Goal: Information Seeking & Learning: Learn about a topic

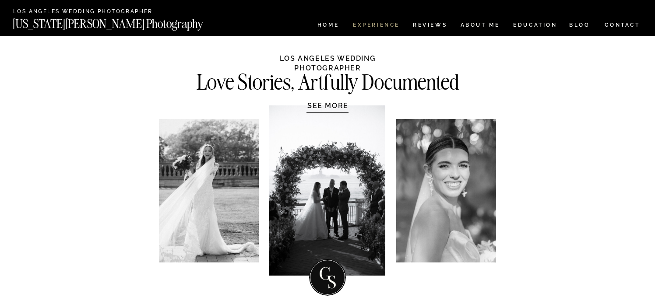
click at [376, 24] on nav "Experience" at bounding box center [376, 25] width 46 height 7
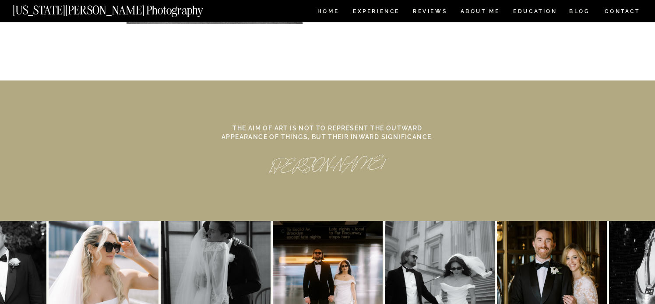
scroll to position [4135, 0]
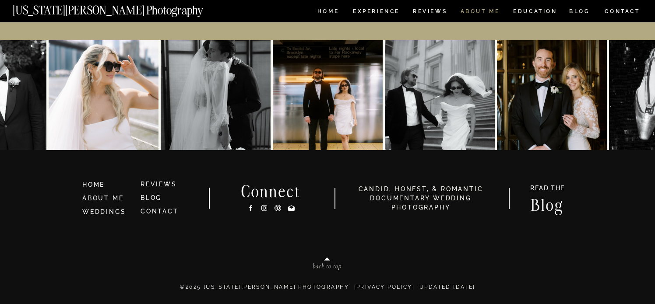
click at [467, 9] on nav "ABOUT ME" at bounding box center [480, 12] width 40 height 7
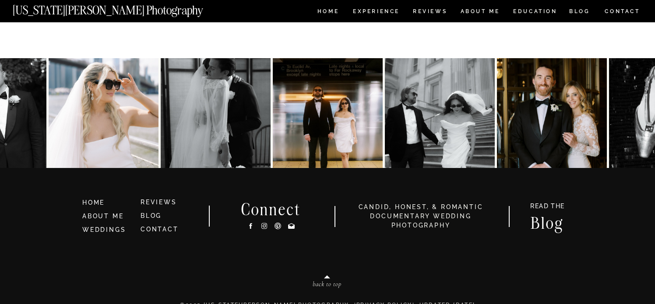
scroll to position [1958, 0]
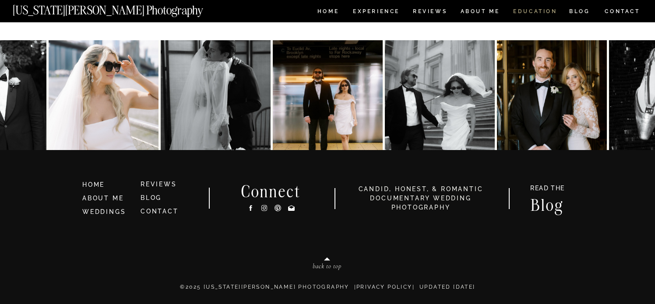
click at [542, 14] on nav "EDUCATION" at bounding box center [535, 12] width 46 height 7
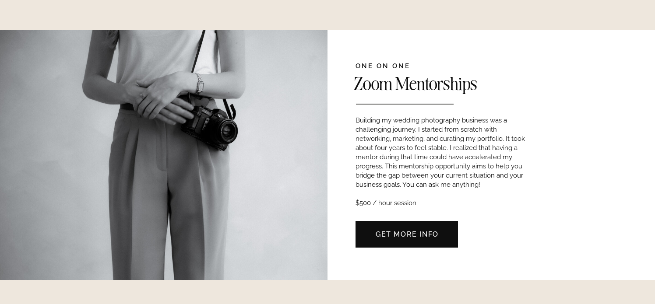
scroll to position [245, 0]
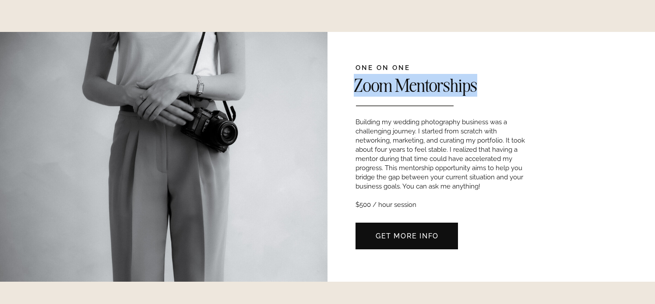
drag, startPoint x: 343, startPoint y: 54, endPoint x: 549, endPoint y: 88, distance: 209.2
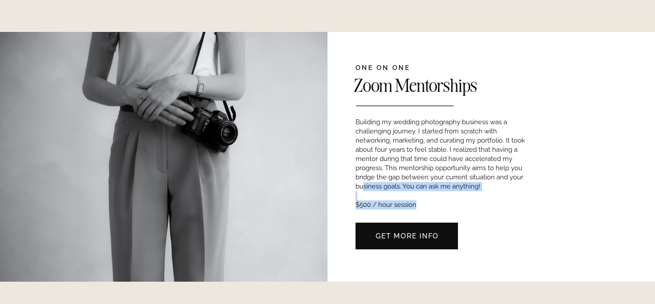
drag, startPoint x: 364, startPoint y: 189, endPoint x: 429, endPoint y: 206, distance: 67.2
click at [429, 206] on p "Building my wedding photography business was a challenging journey. I started f…" at bounding box center [444, 162] width 177 height 89
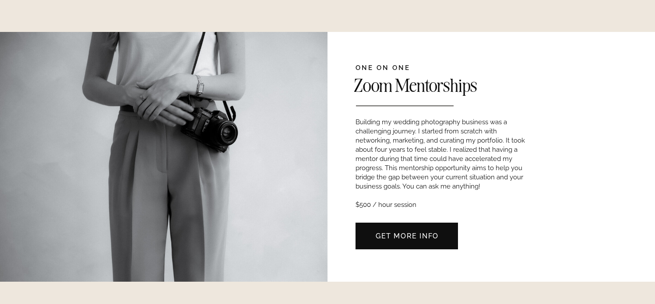
click at [445, 120] on p "Building my wedding photography business was a challenging journey. I started f…" at bounding box center [444, 162] width 177 height 89
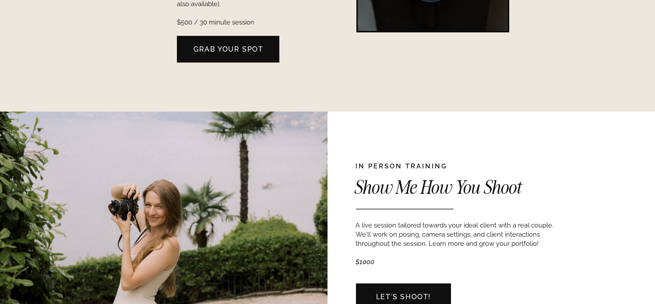
scroll to position [0, 0]
